Goal: Task Accomplishment & Management: Use online tool/utility

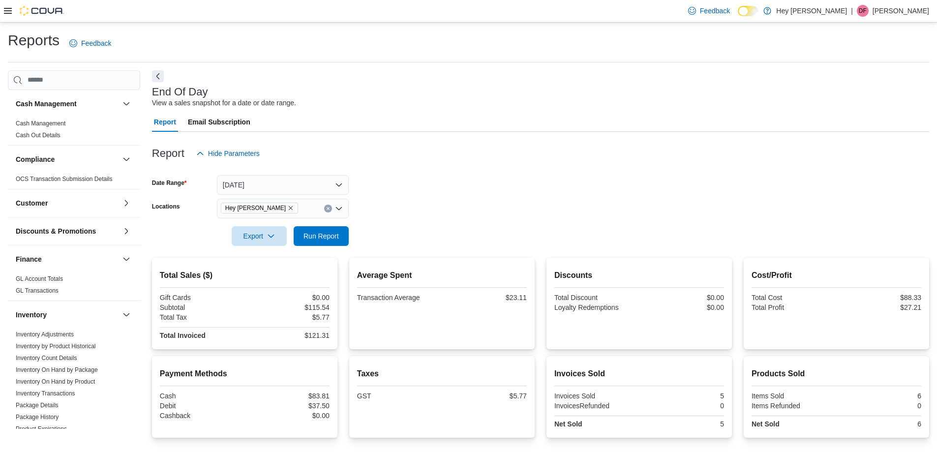
scroll to position [68, 0]
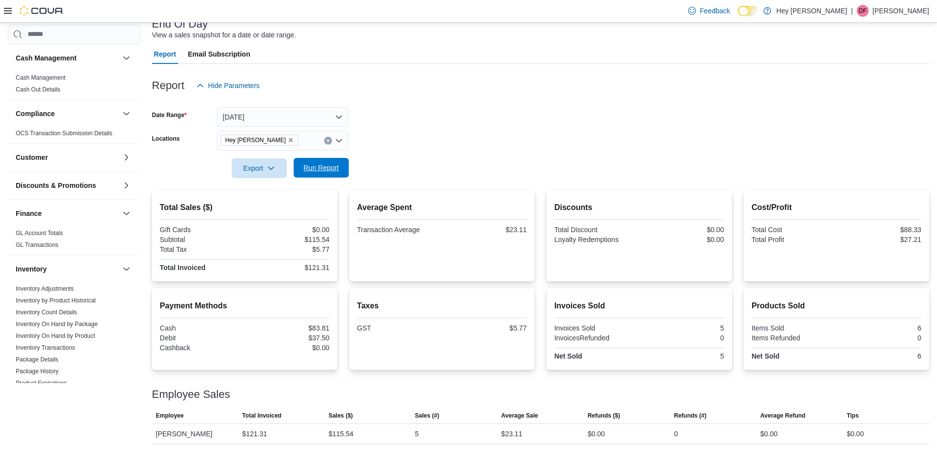
click at [311, 164] on span "Run Report" at bounding box center [321, 168] width 35 height 10
